Goal: Entertainment & Leisure: Consume media (video, audio)

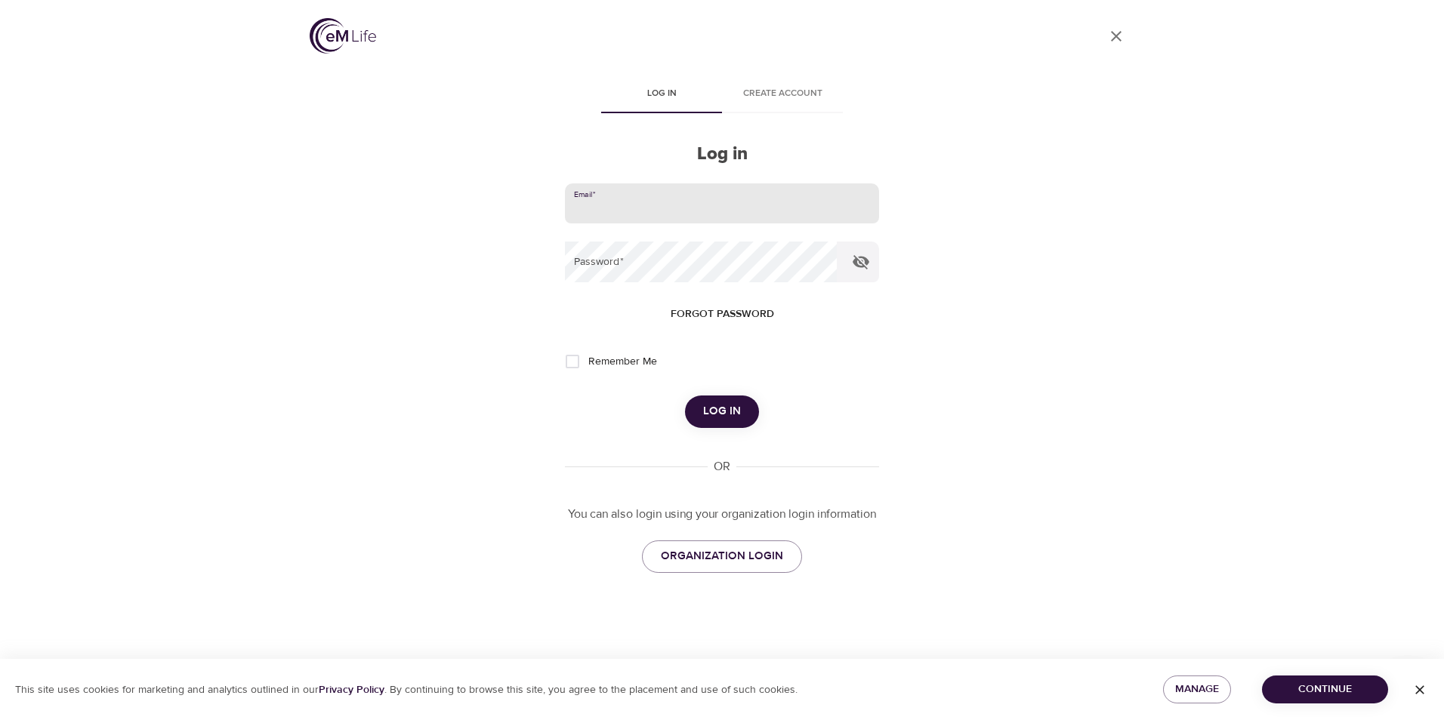
click at [639, 202] on input "email" at bounding box center [722, 203] width 314 height 41
type input "[EMAIL_ADDRESS][DOMAIN_NAME]"
click at [862, 264] on icon "button" at bounding box center [860, 262] width 17 height 14
click at [723, 409] on span "Log in" at bounding box center [722, 412] width 38 height 20
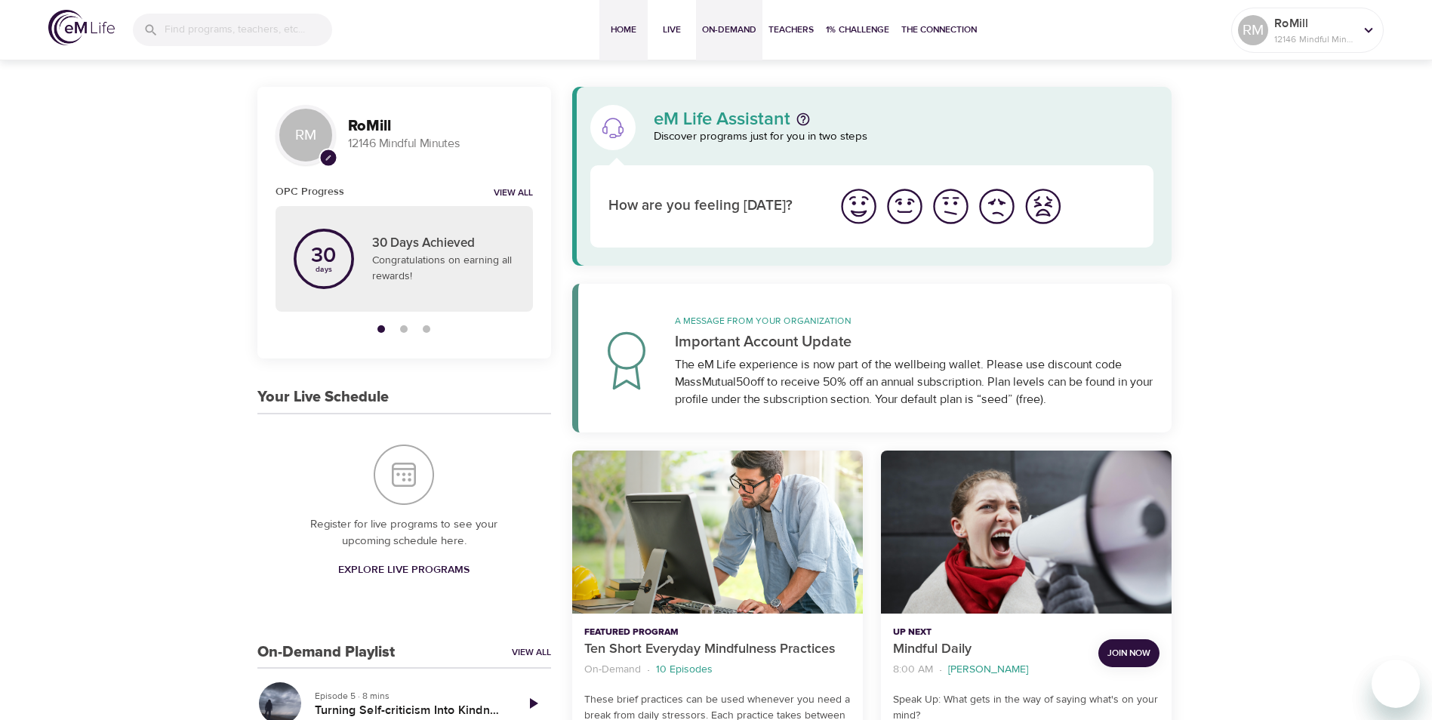
click at [725, 27] on span "On-Demand" at bounding box center [729, 30] width 54 height 16
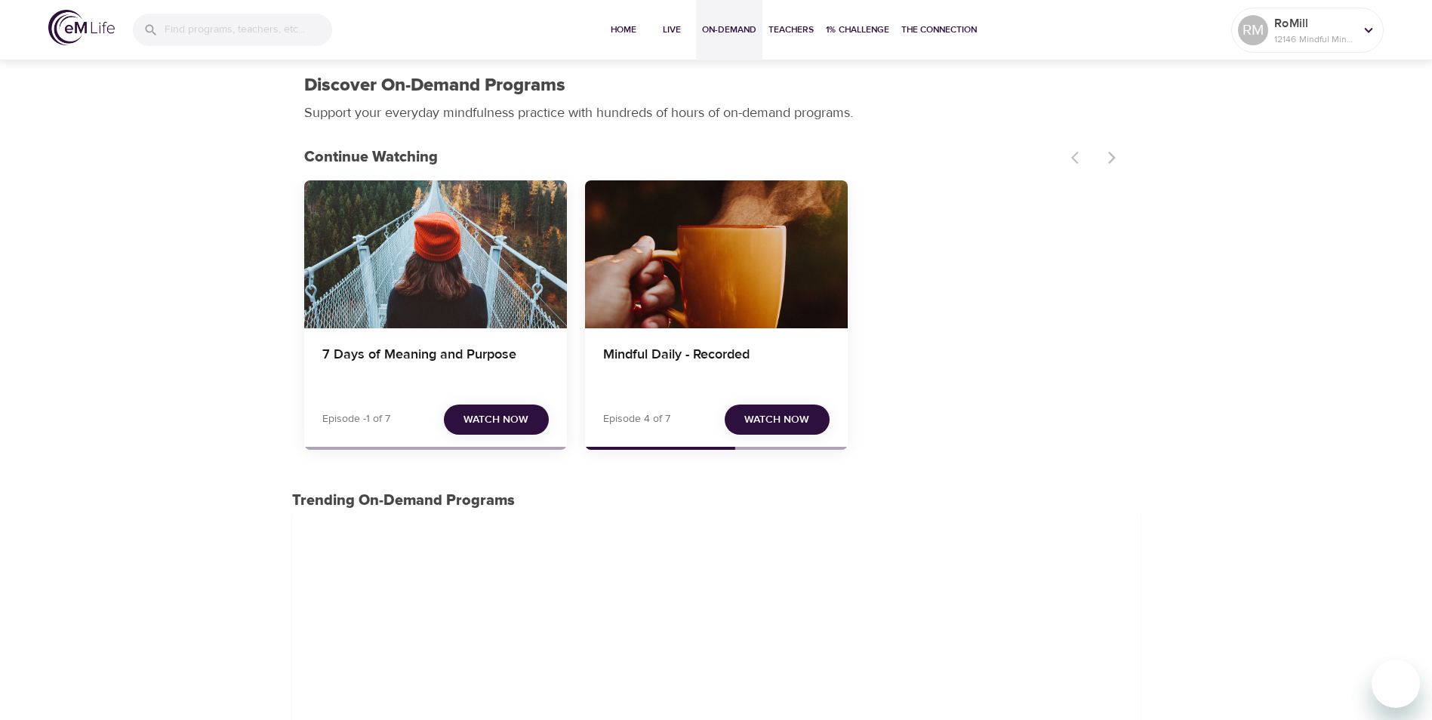
click at [507, 418] on span "Watch Now" at bounding box center [496, 420] width 65 height 19
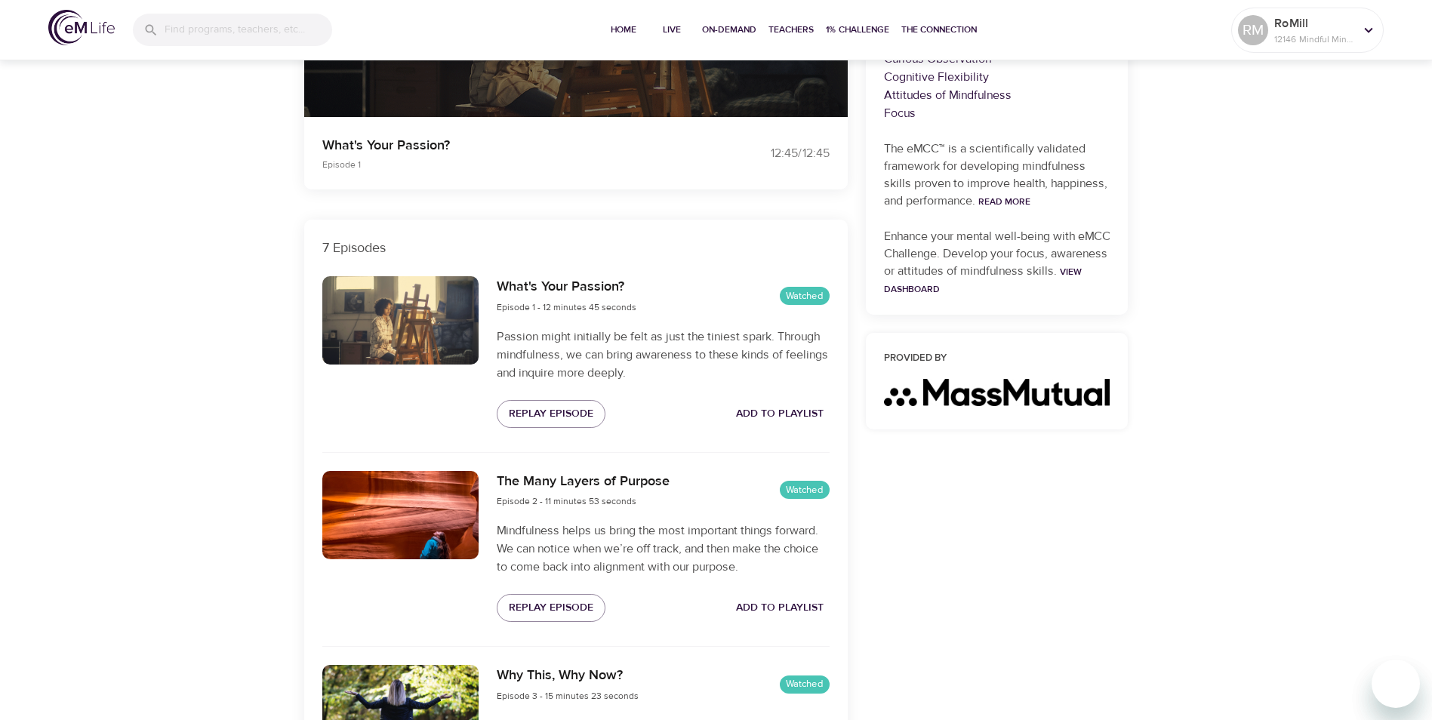
scroll to position [378, 0]
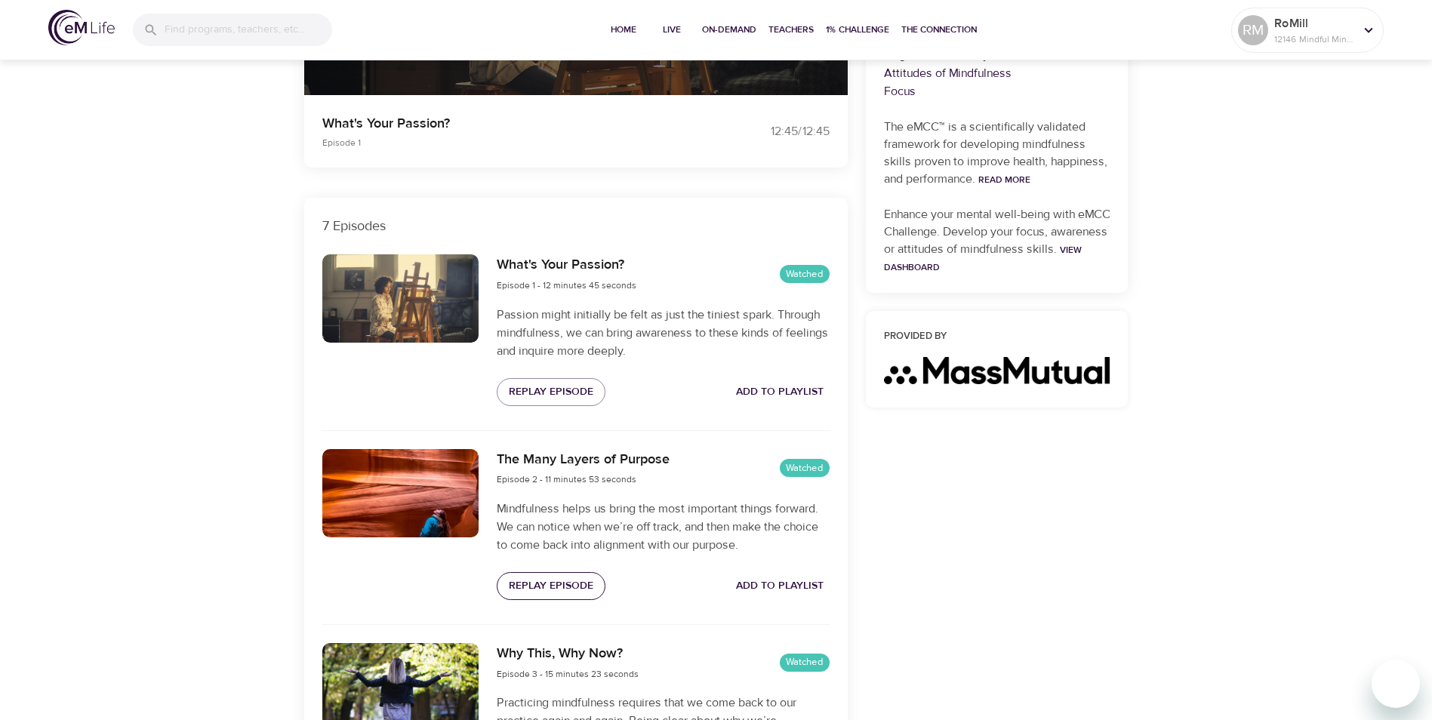
click at [552, 585] on span "Replay Episode" at bounding box center [551, 586] width 85 height 19
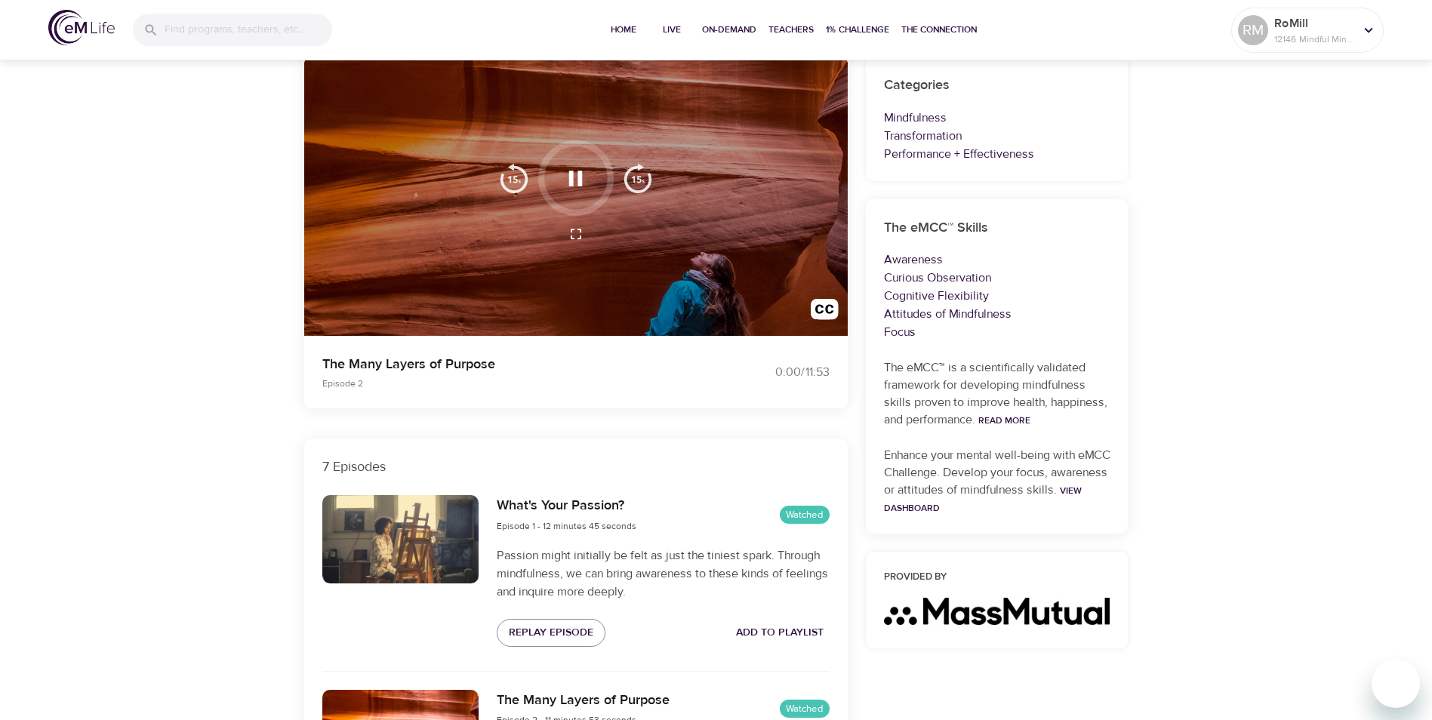
scroll to position [0, 0]
